Goal: Transaction & Acquisition: Purchase product/service

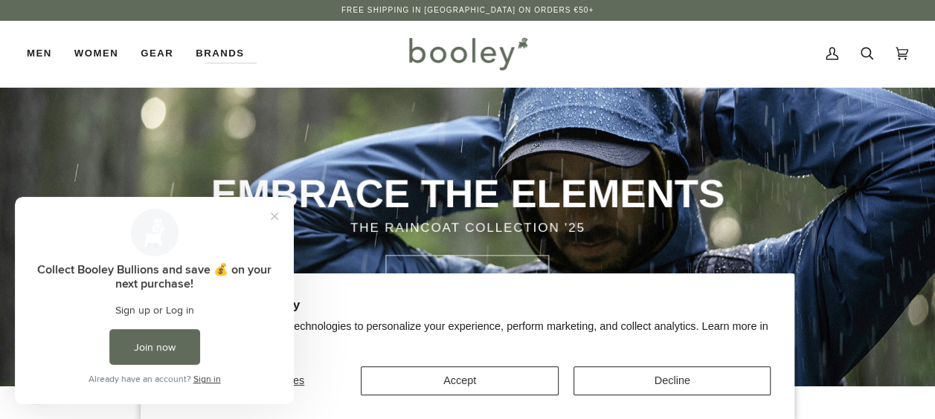
drag, startPoint x: 278, startPoint y: 216, endPoint x: 447, endPoint y: 404, distance: 252.8
click at [294, 404] on html "Collect Booley Bullions and save 💰 on your next purchase! Sign up or Log in Joi…" at bounding box center [154, 300] width 279 height 207
click at [271, 214] on button "Close prompt" at bounding box center [274, 216] width 27 height 27
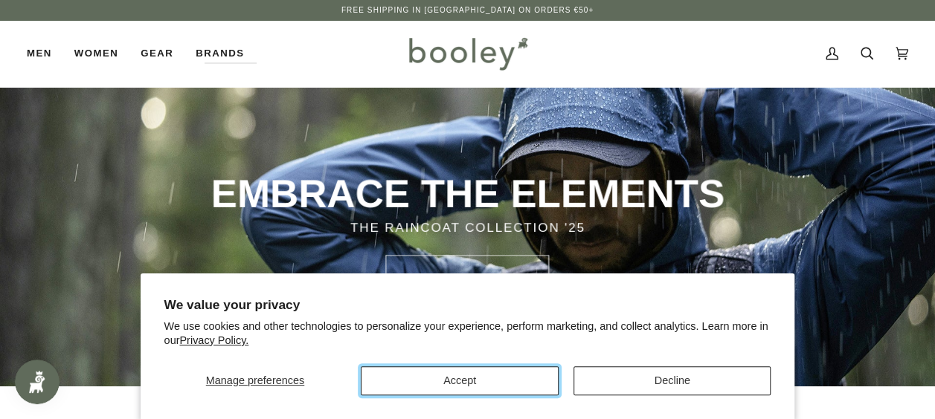
click at [429, 375] on button "Accept" at bounding box center [460, 381] width 198 height 29
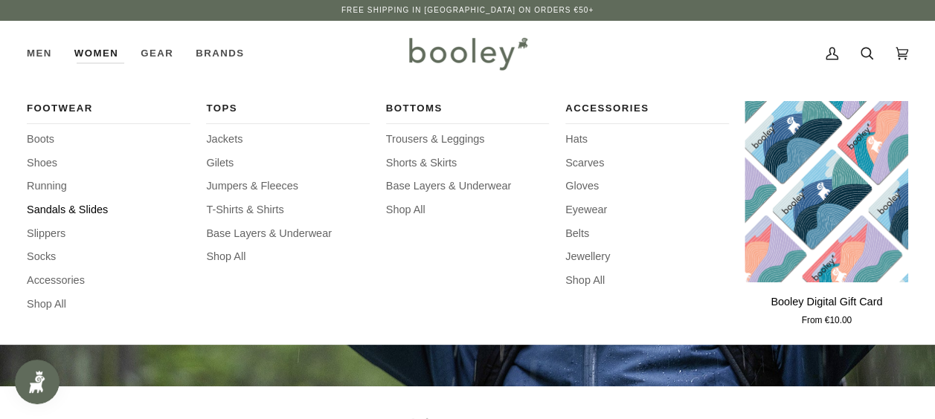
click at [68, 208] on span "Sandals & Slides" at bounding box center [109, 210] width 164 height 16
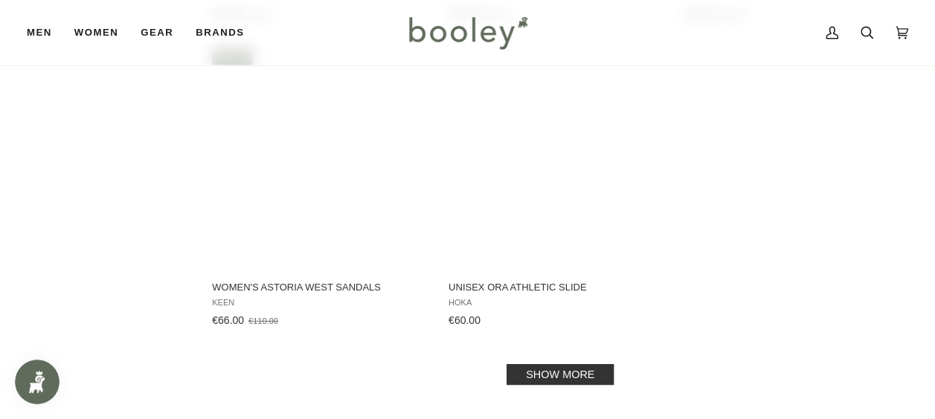
scroll to position [2099, 0]
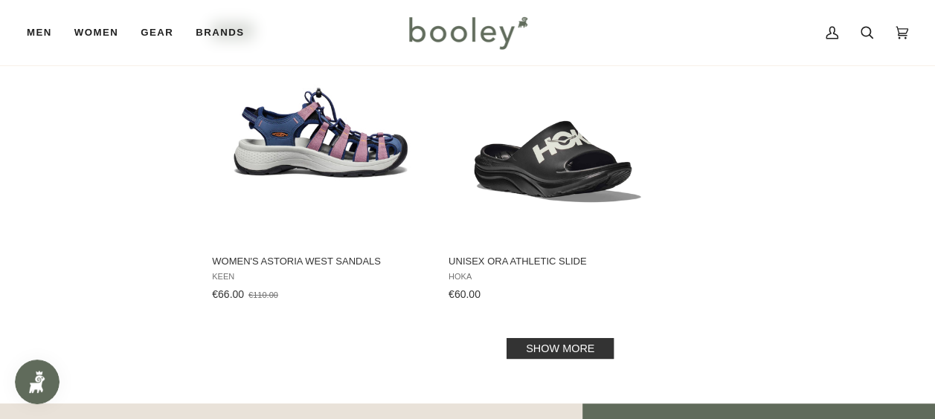
click at [553, 348] on link "Show more" at bounding box center [559, 348] width 107 height 21
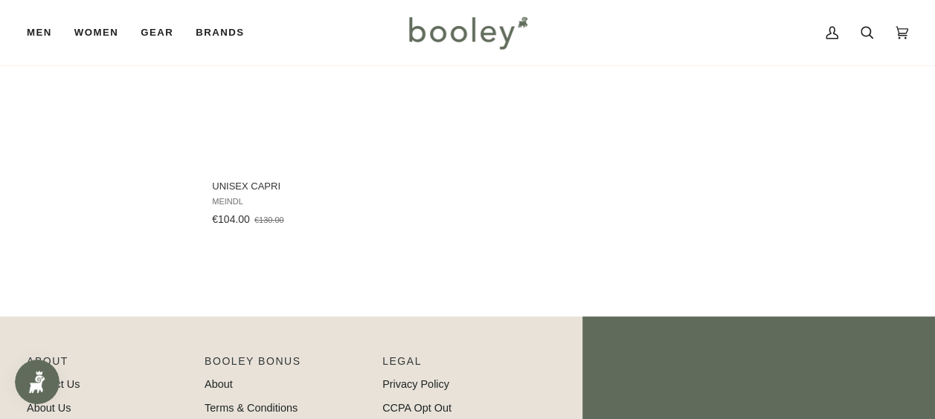
scroll to position [2478, 0]
